Goal: Find specific page/section: Find specific page/section

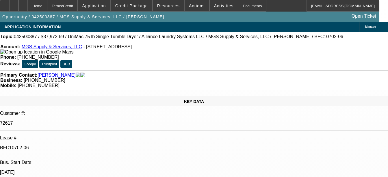
select select "0"
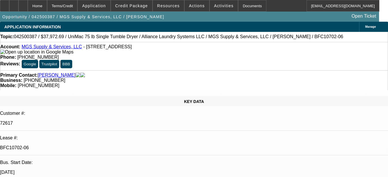
select select "0"
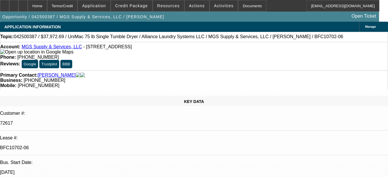
select select "0"
select select "1"
select select "6"
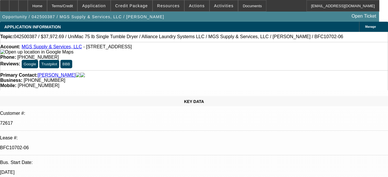
select select "1"
select select "6"
select select "1"
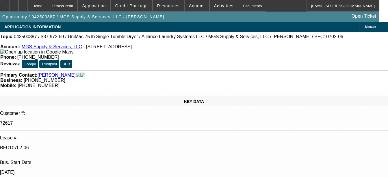
select select "6"
select select "1"
select select "6"
click at [239, 11] on div "Documents" at bounding box center [252, 6] width 28 height 12
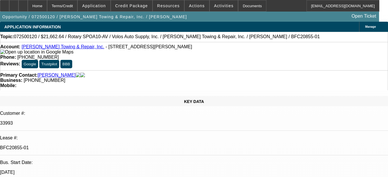
select select "0"
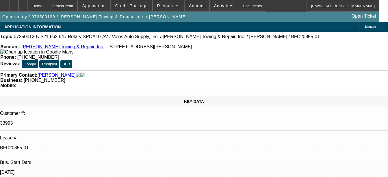
select select "0"
select select "1"
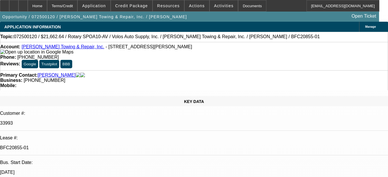
select select "1"
select select "6"
select select "1"
select select "6"
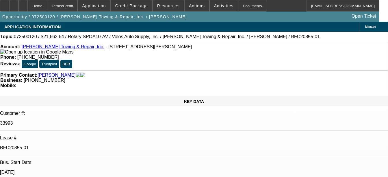
select select "1"
select select "6"
click at [248, 8] on div "Documents" at bounding box center [252, 6] width 28 height 12
click at [238, 8] on div "Documents" at bounding box center [252, 6] width 28 height 12
